Goal: Find specific page/section: Find specific page/section

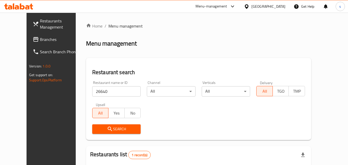
scroll to position [60, 0]
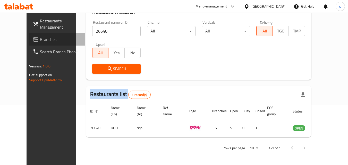
click at [40, 41] on span "Branches" at bounding box center [60, 39] width 41 height 6
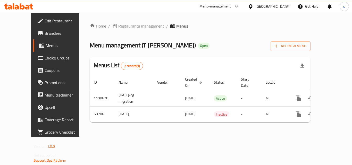
click at [112, 45] on span "Menu management ( T la felice )" at bounding box center [143, 45] width 106 height 12
click at [118, 23] on span "Restaurants management" at bounding box center [141, 26] width 46 height 6
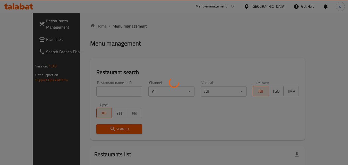
click at [88, 94] on div at bounding box center [174, 82] width 348 height 165
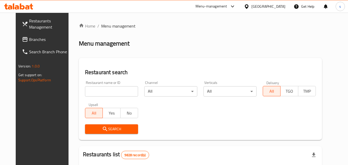
click at [87, 92] on input "search" at bounding box center [111, 91] width 53 height 10
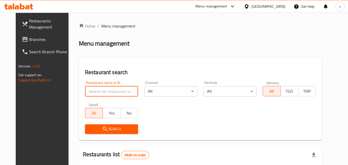
paste input "28844"
type input "28844"
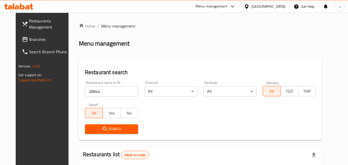
click at [99, 156] on h2 "Restaurants list 9828 record(s)" at bounding box center [116, 155] width 66 height 8
click at [101, 129] on span "Search" at bounding box center [111, 129] width 45 height 6
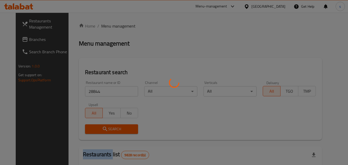
click at [101, 129] on div at bounding box center [174, 82] width 348 height 165
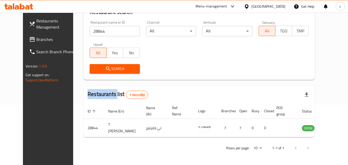
scroll to position [60, 0]
click at [248, 8] on icon at bounding box center [247, 6] width 4 height 4
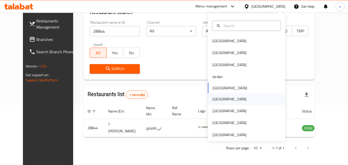
click at [213, 99] on div "[GEOGRAPHIC_DATA]" at bounding box center [229, 99] width 34 height 6
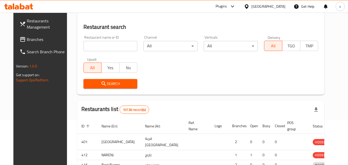
scroll to position [60, 0]
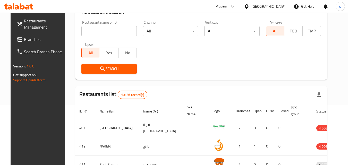
click at [30, 44] on link "Branches" at bounding box center [41, 39] width 56 height 12
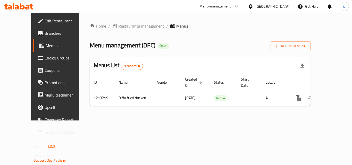
click at [118, 29] on span "Restaurants management" at bounding box center [141, 26] width 46 height 6
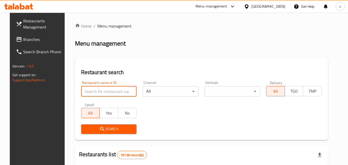
click at [97, 91] on input "search" at bounding box center [109, 91] width 56 height 10
paste input "671830"
type input "671830"
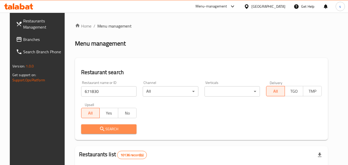
click at [93, 125] on button "Search" at bounding box center [109, 129] width 56 height 10
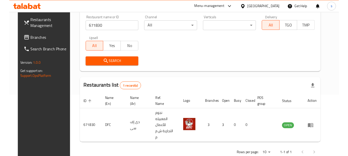
scroll to position [63, 0]
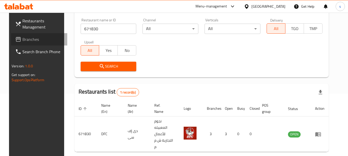
click at [22, 38] on span "Branches" at bounding box center [42, 39] width 41 height 6
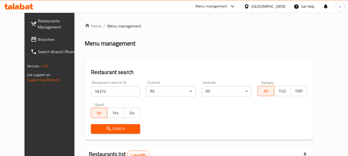
scroll to position [60, 0]
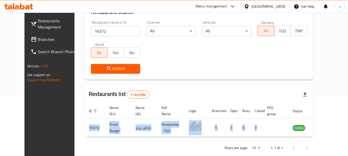
click at [38, 37] on span "Branches" at bounding box center [58, 39] width 41 height 6
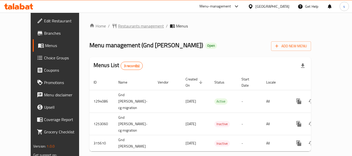
click at [138, 26] on span "Restaurants management" at bounding box center [141, 26] width 46 height 6
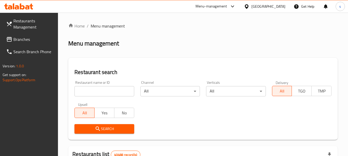
drag, startPoint x: 70, startPoint y: 74, endPoint x: 71, endPoint y: 77, distance: 3.3
click at [70, 74] on div "Restaurant search Restaurant name or ID Restaurant name or ID Channel All ​ Ver…" at bounding box center [202, 99] width 269 height 82
click at [85, 88] on input "search" at bounding box center [103, 91] width 59 height 10
paste input "629217"
type input "629217"
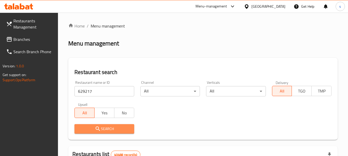
click at [110, 126] on span "Search" at bounding box center [104, 129] width 51 height 6
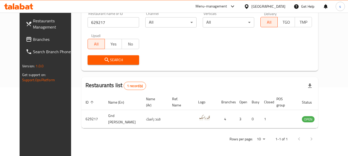
scroll to position [69, 0]
click at [275, 6] on div "[GEOGRAPHIC_DATA]" at bounding box center [268, 7] width 34 height 6
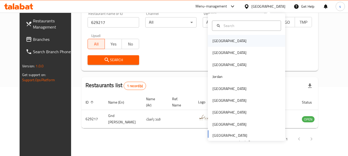
click at [220, 42] on div "[GEOGRAPHIC_DATA]" at bounding box center [229, 41] width 34 height 6
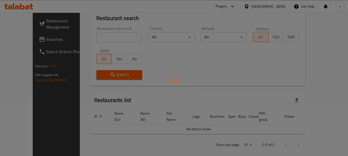
scroll to position [69, 0]
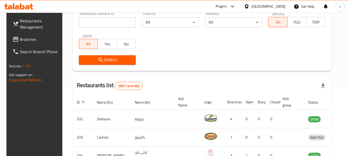
click at [20, 38] on span "Branches" at bounding box center [40, 39] width 41 height 6
